Goal: Find contact information

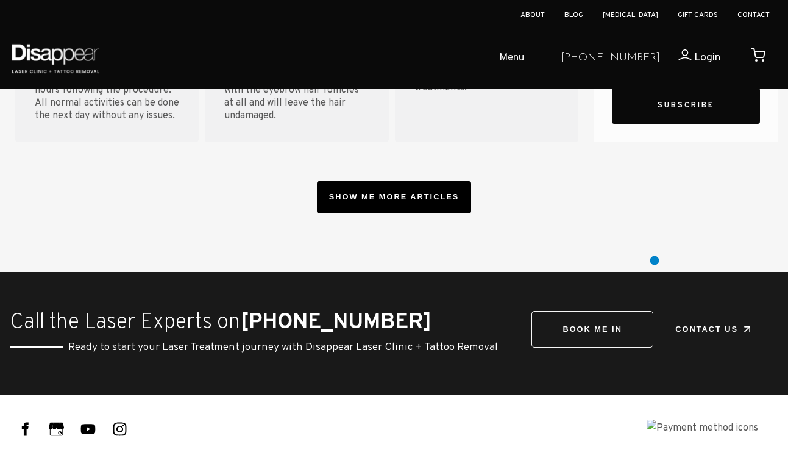
scroll to position [4590, 0]
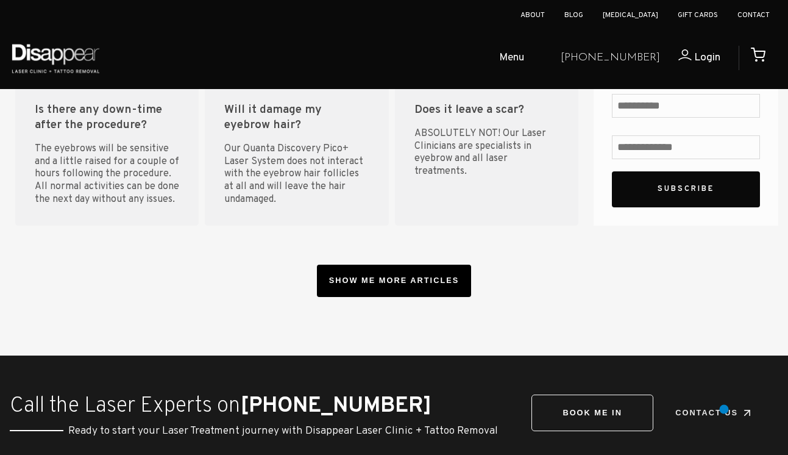
click at [724, 409] on link "Contact Us" at bounding box center [714, 413] width 122 height 36
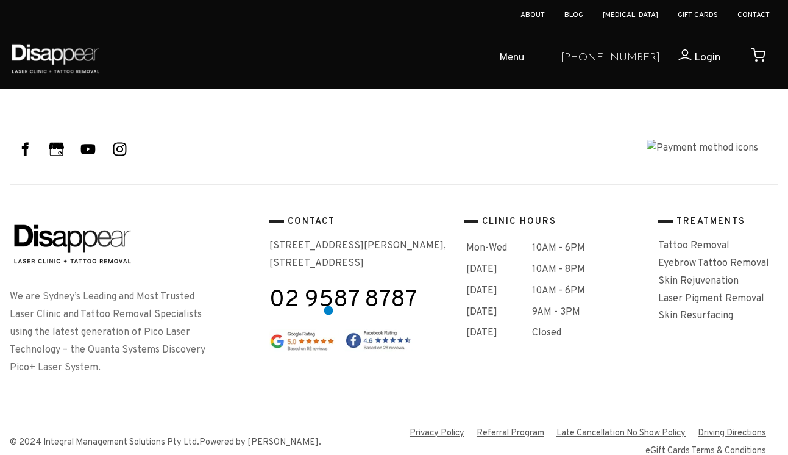
scroll to position [1766, 0]
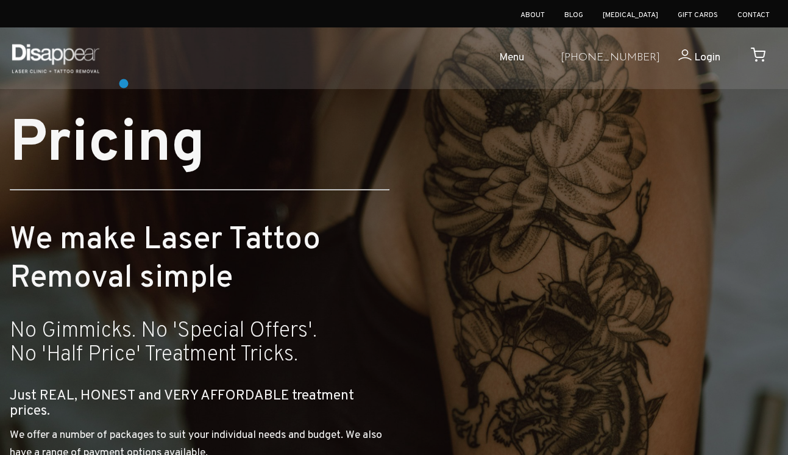
click at [69, 59] on img at bounding box center [55, 58] width 93 height 43
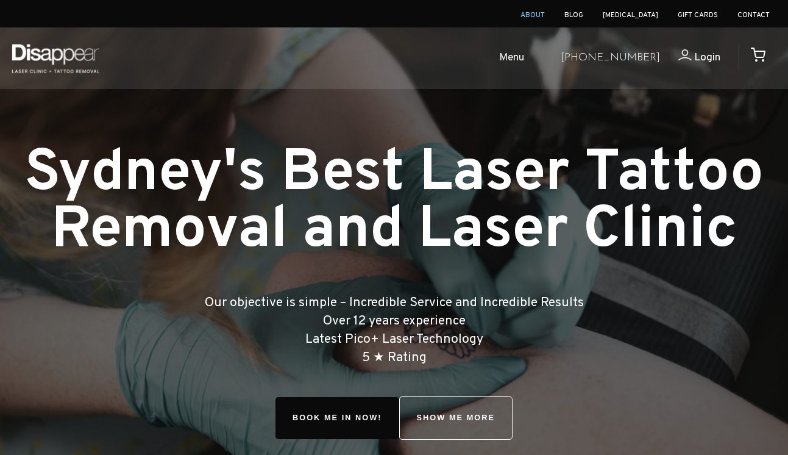
click at [545, 13] on link "About" at bounding box center [533, 15] width 24 height 10
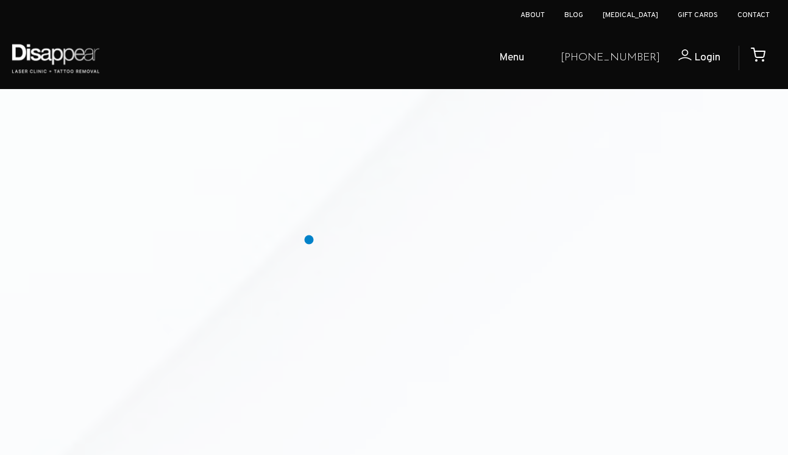
scroll to position [2854, 0]
click at [755, 12] on link "Contact" at bounding box center [754, 15] width 32 height 10
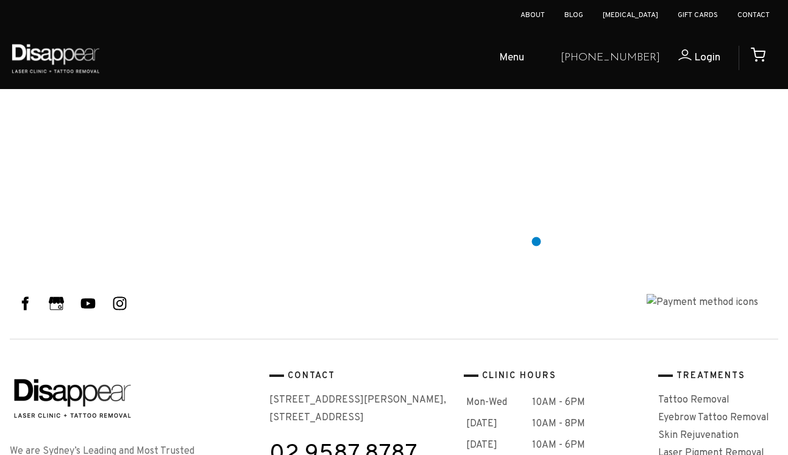
scroll to position [1696, 0]
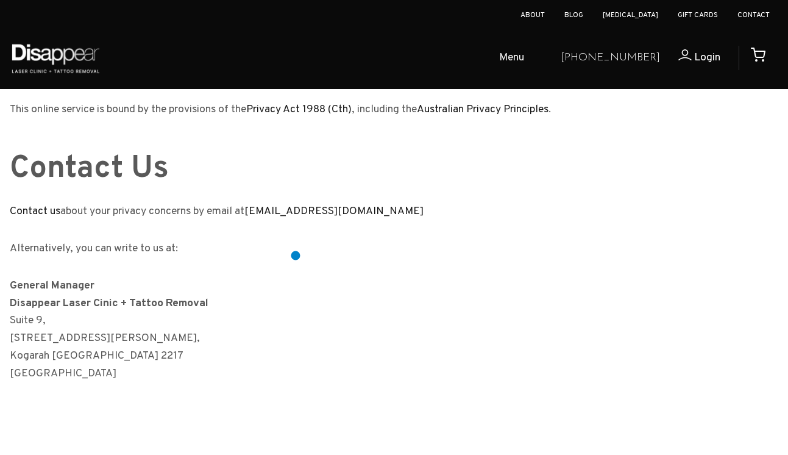
scroll to position [1517, 0]
